Goal: Information Seeking & Learning: Learn about a topic

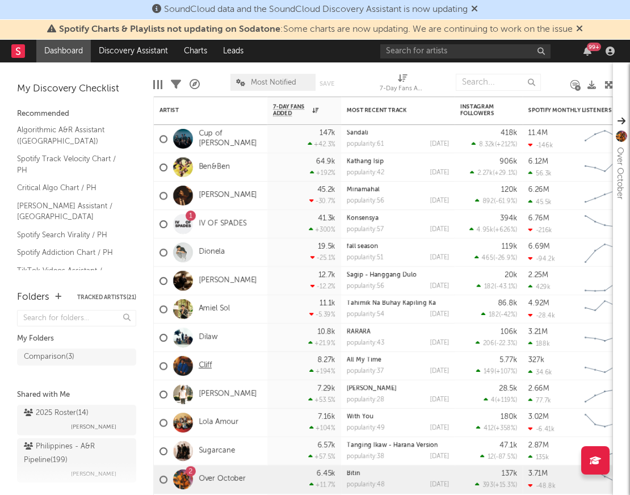
click at [210, 367] on link "Cliff" at bounding box center [205, 366] width 13 height 10
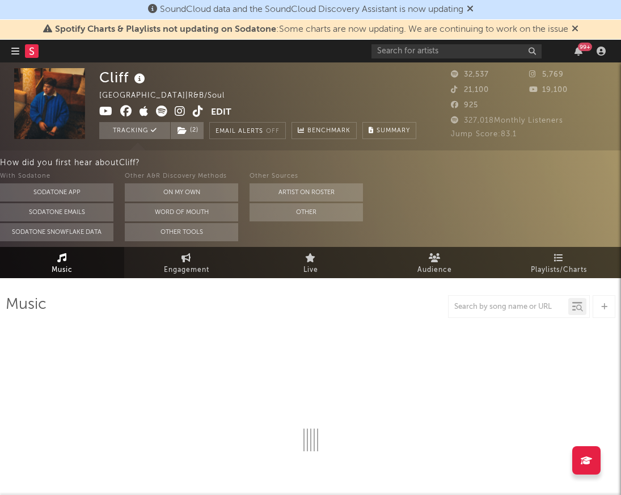
select select "6m"
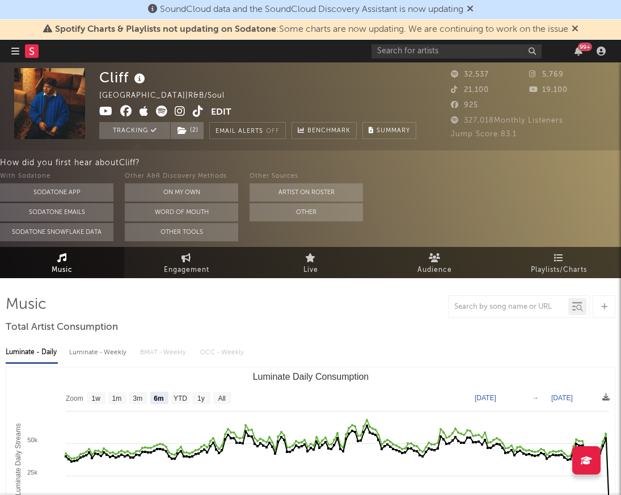
click at [503, 119] on span "327,018 Monthly Listeners" at bounding box center [507, 120] width 112 height 7
click at [492, 119] on span "327,018 Monthly Listeners" at bounding box center [507, 120] width 112 height 7
